Goal: Transaction & Acquisition: Book appointment/travel/reservation

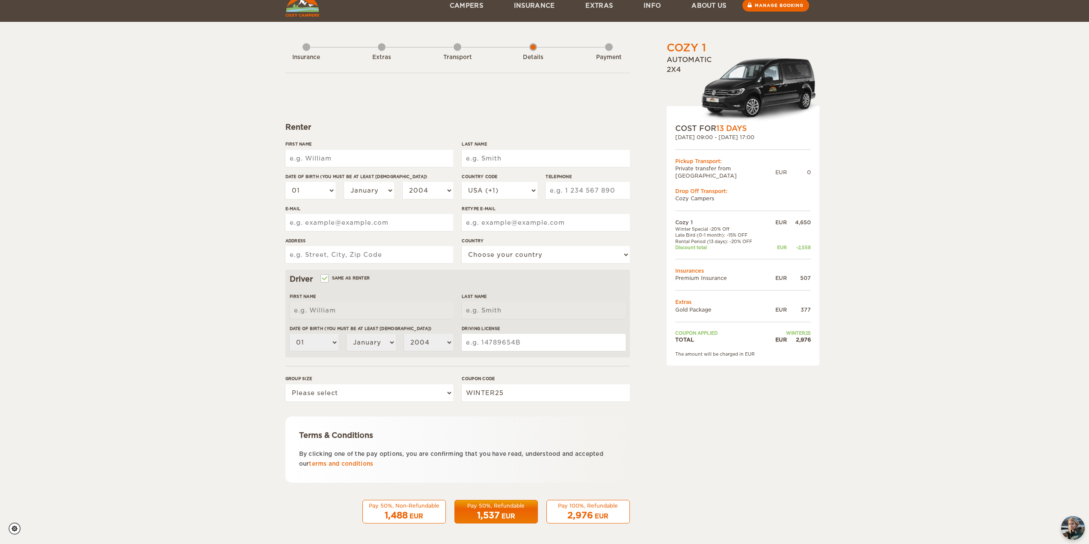
scroll to position [12, 0]
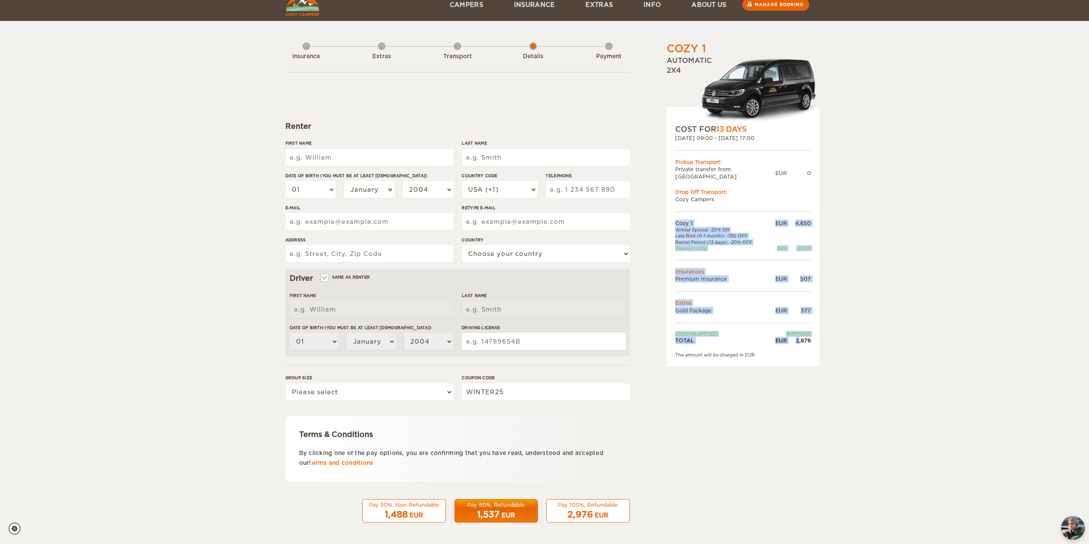
drag, startPoint x: 801, startPoint y: 333, endPoint x: 817, endPoint y: 334, distance: 15.9
click at [817, 334] on div "COST FOR 13 Days 31. Aug 2025 09:00 - 12. Sep 2025 17:00 Pickup Transport: Priv…" at bounding box center [743, 237] width 153 height 260
click at [800, 337] on div "2,976" at bounding box center [799, 340] width 24 height 7
click at [794, 337] on div "2,976" at bounding box center [799, 340] width 24 height 7
drag, startPoint x: 795, startPoint y: 333, endPoint x: 805, endPoint y: 334, distance: 10.3
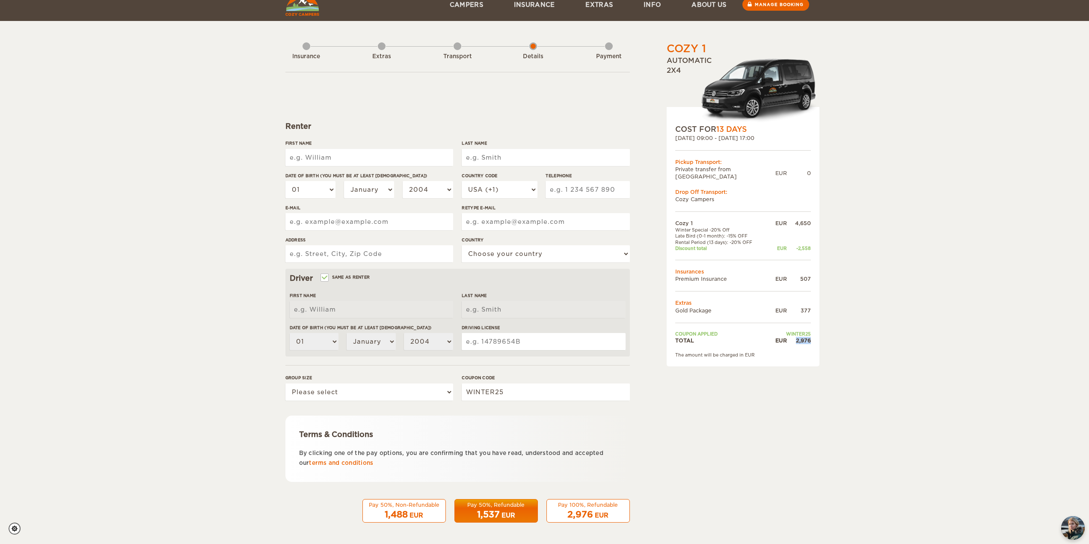
click at [805, 337] on div "2,976" at bounding box center [799, 340] width 24 height 7
copy div "2,976"
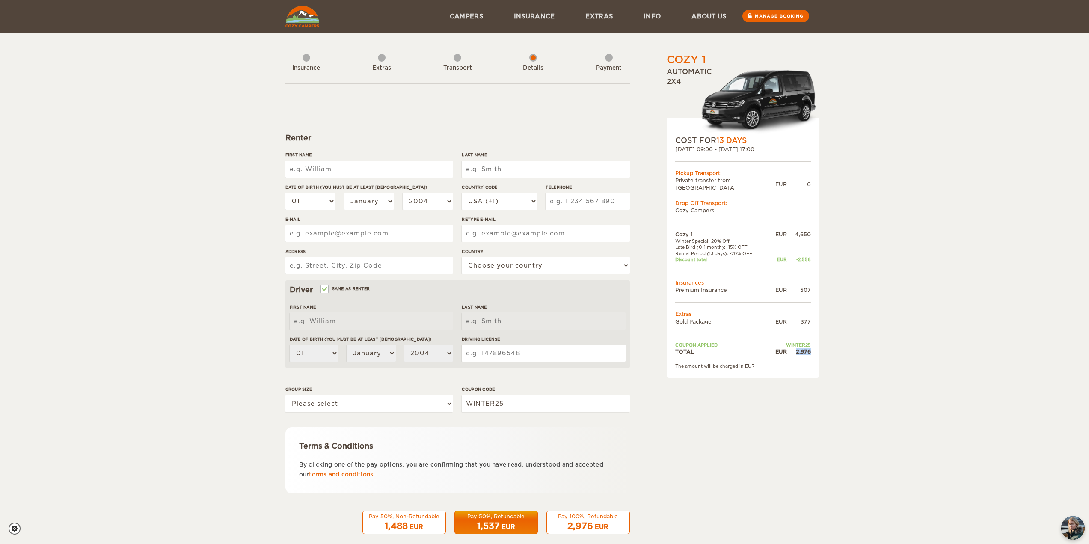
scroll to position [0, 0]
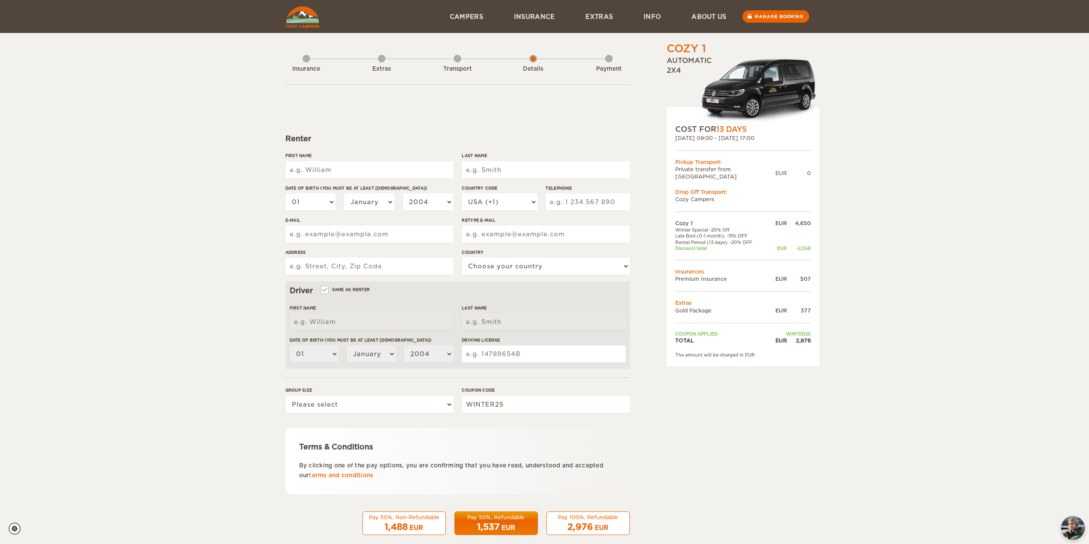
click at [457, 60] on div "Transport" at bounding box center [458, 67] width 8 height 34
